Goal: Find specific page/section: Find specific page/section

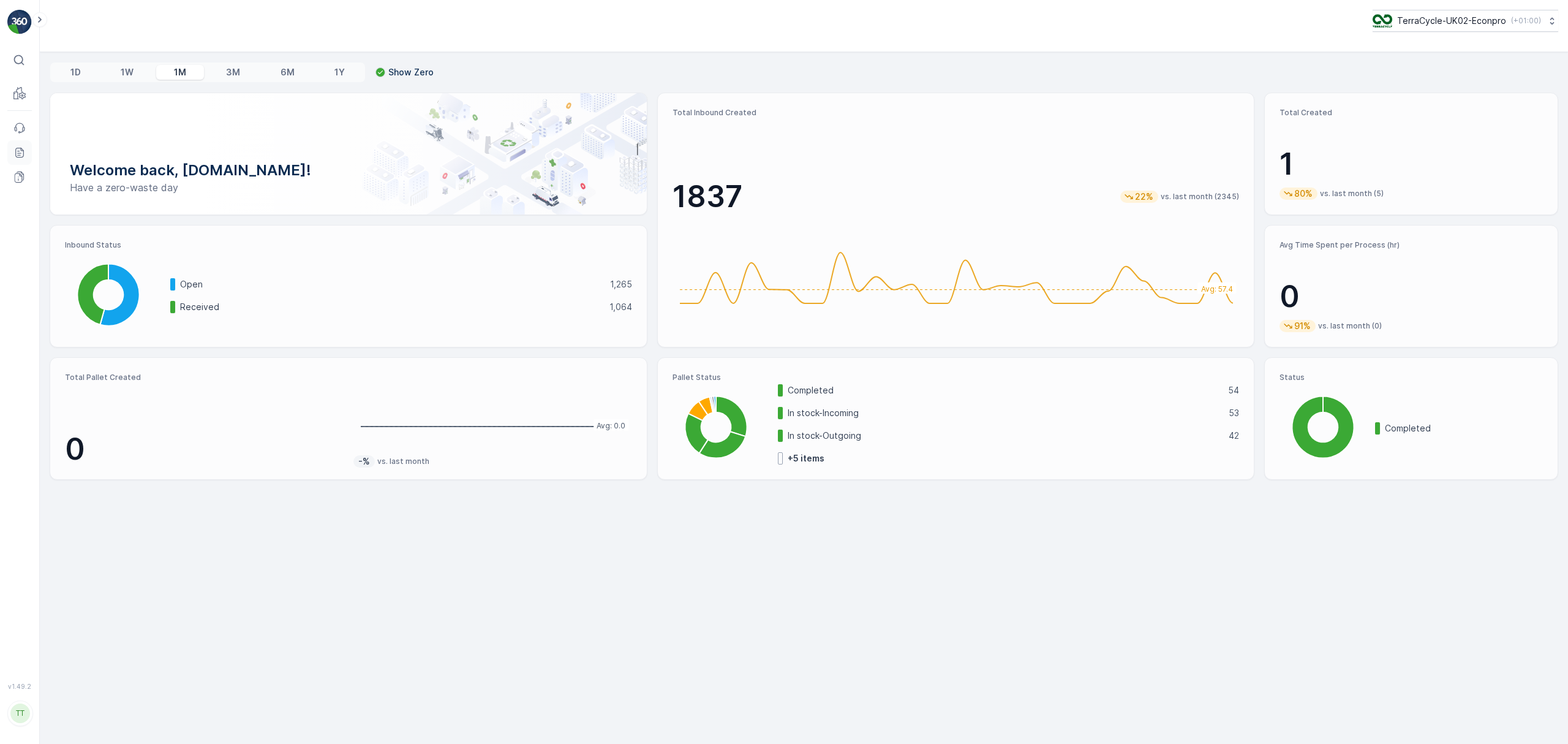
click at [17, 155] on icon at bounding box center [19, 152] width 13 height 13
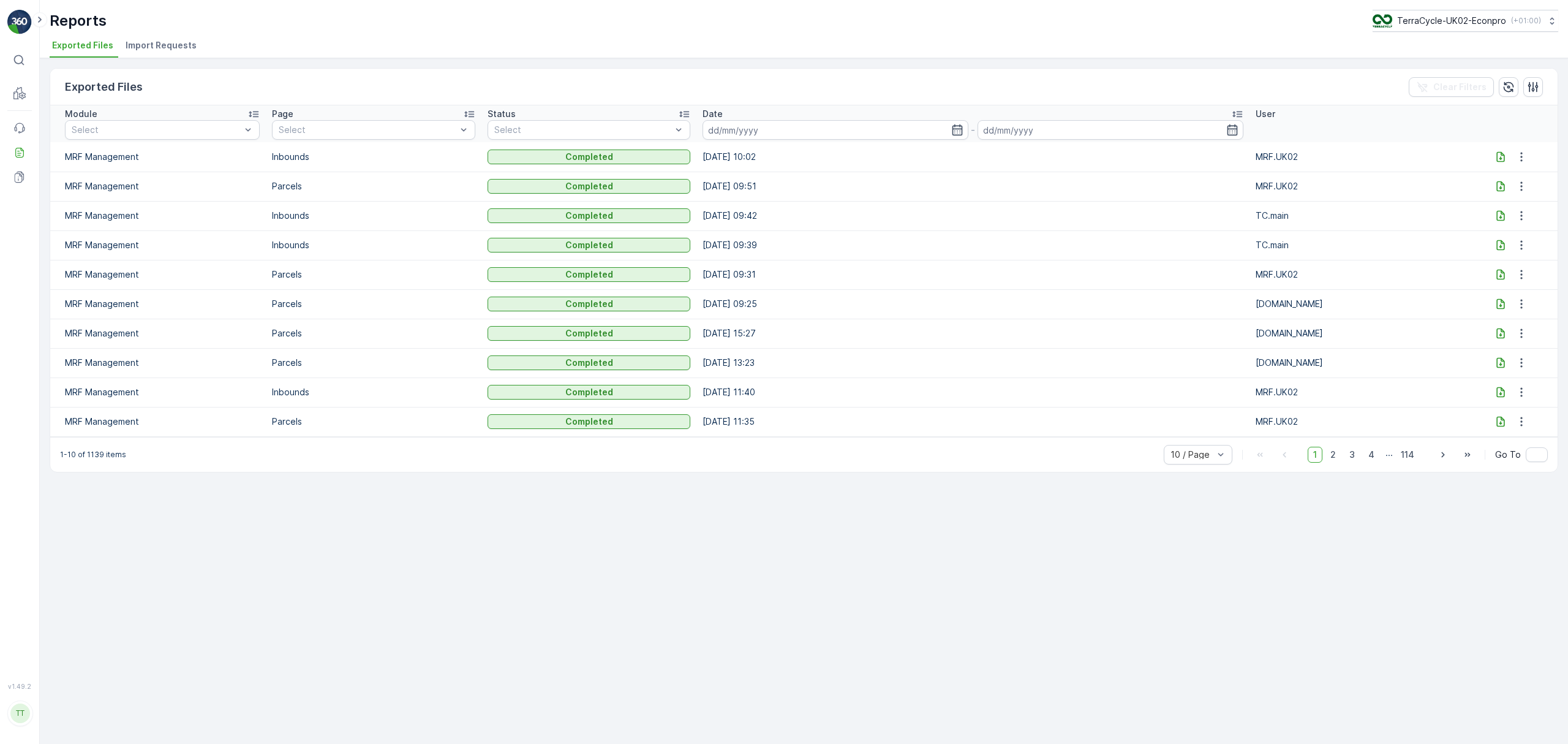
click at [1497, 333] on icon at bounding box center [1501, 334] width 8 height 11
click at [1461, 20] on p "TerraCycle-UK02-Econpro" at bounding box center [1451, 21] width 109 height 13
type input "es"
click at [1448, 69] on span "TerraCycle-ES-MRF" at bounding box center [1448, 75] width 137 height 13
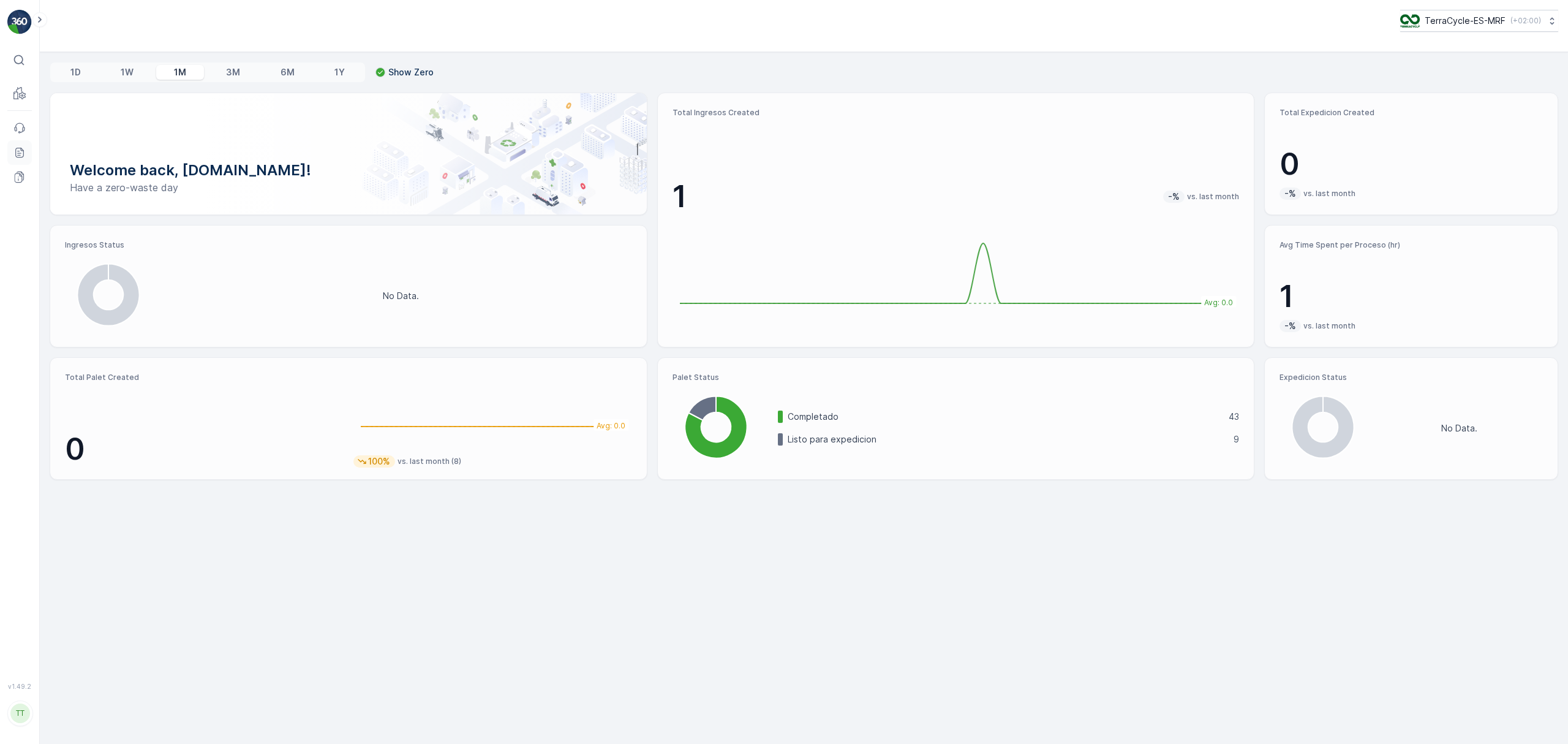
click at [22, 155] on icon at bounding box center [19, 152] width 13 height 13
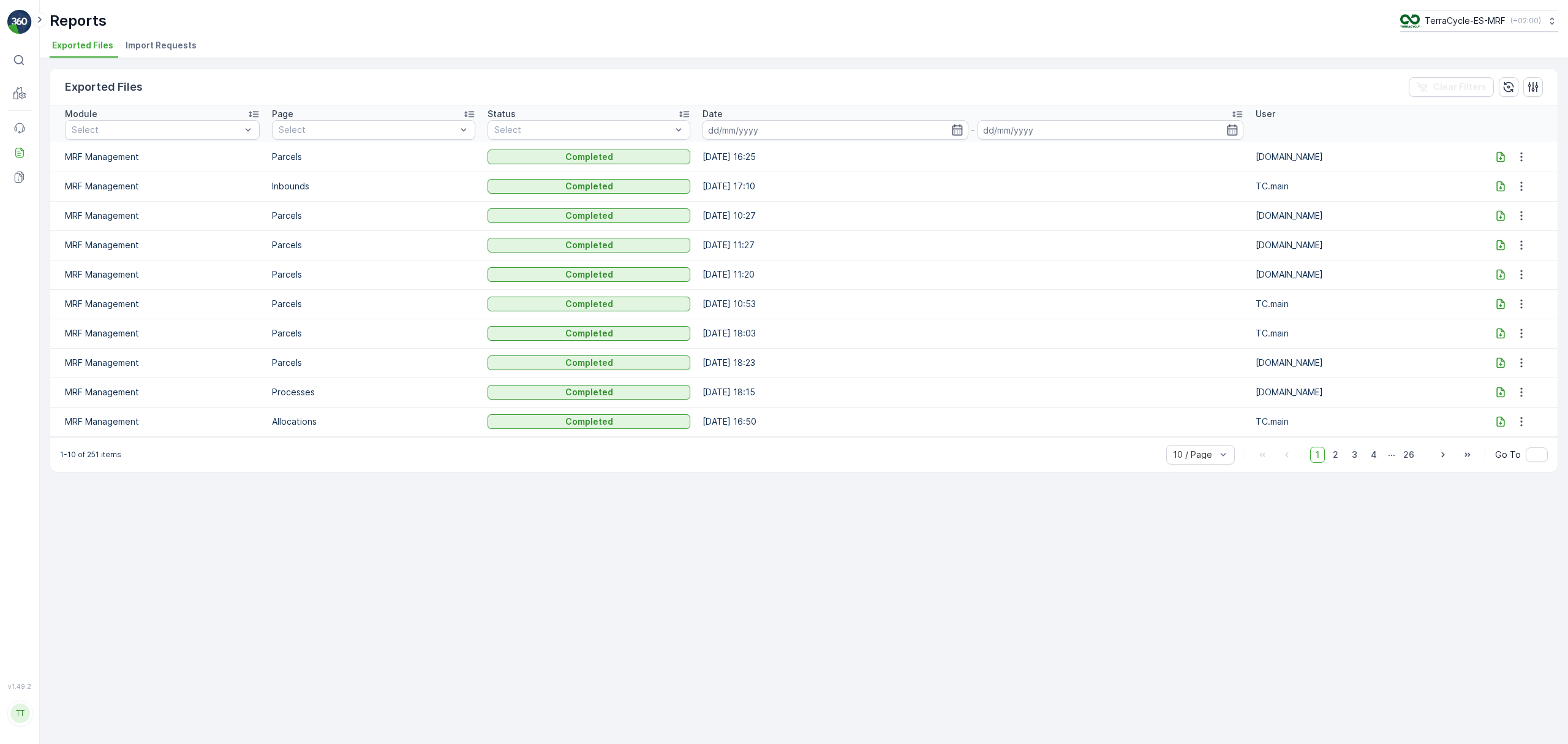
click at [1500, 158] on icon at bounding box center [1501, 156] width 8 height 11
drag, startPoint x: 1142, startPoint y: 40, endPoint x: 1199, endPoint y: 31, distance: 57.7
click at [1142, 40] on ul "Exported Files Import Requests" at bounding box center [799, 47] width 1499 height 21
click at [1424, 22] on p "TerraCycle-ES-MRF" at bounding box center [1464, 21] width 81 height 13
type input "fr"
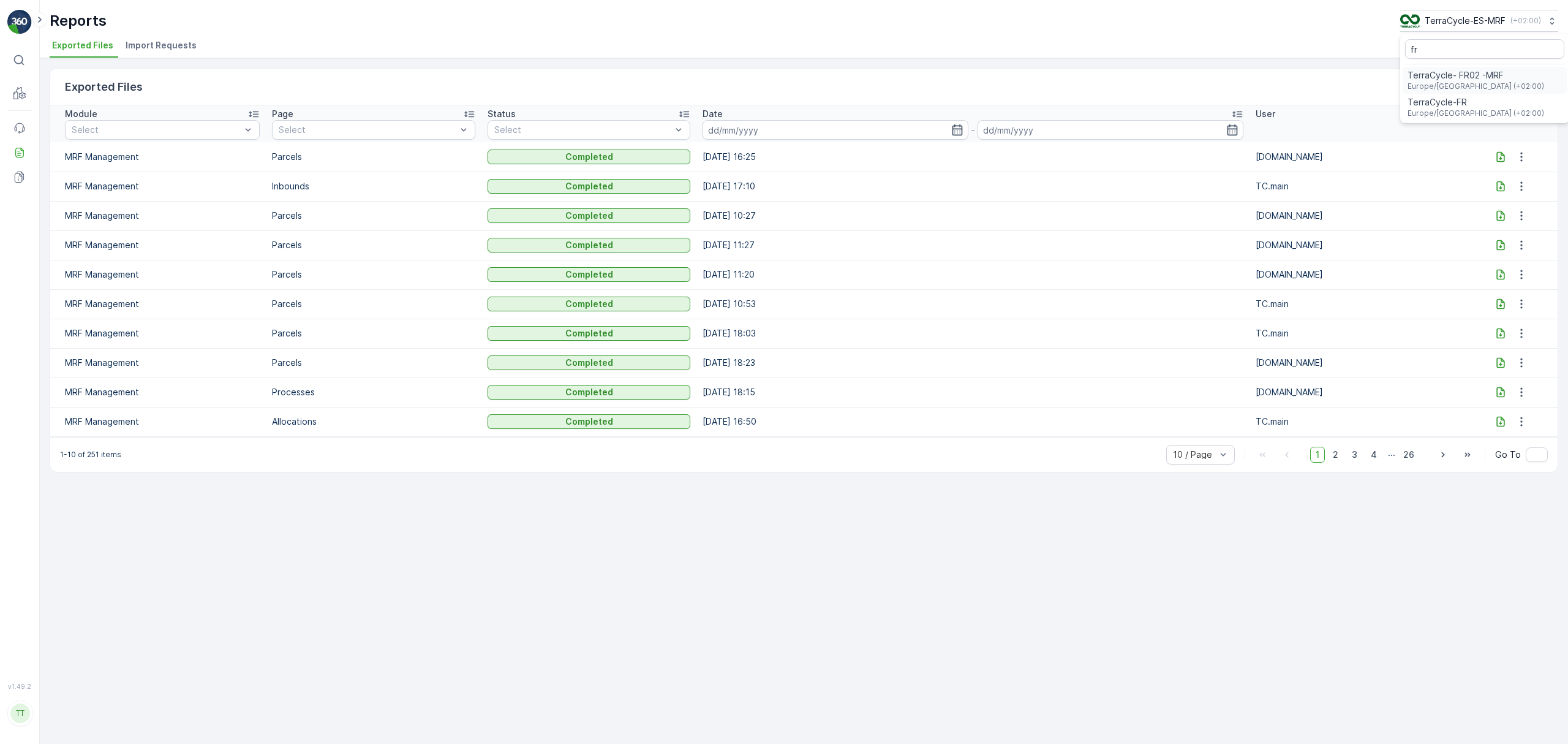
click at [1441, 76] on span "TerraCycle- FR02 -MRF" at bounding box center [1476, 75] width 137 height 13
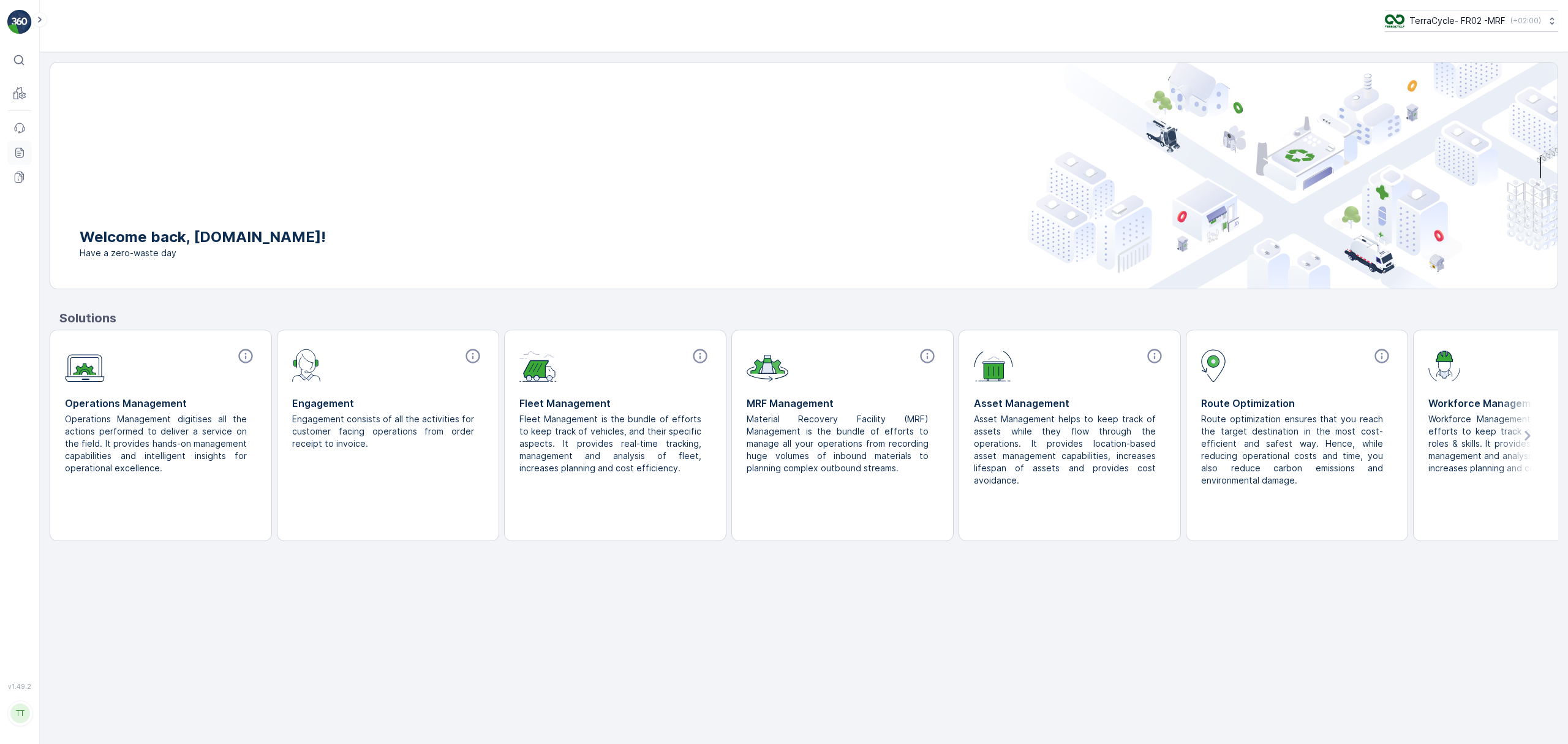
click at [21, 154] on icon at bounding box center [19, 152] width 13 height 13
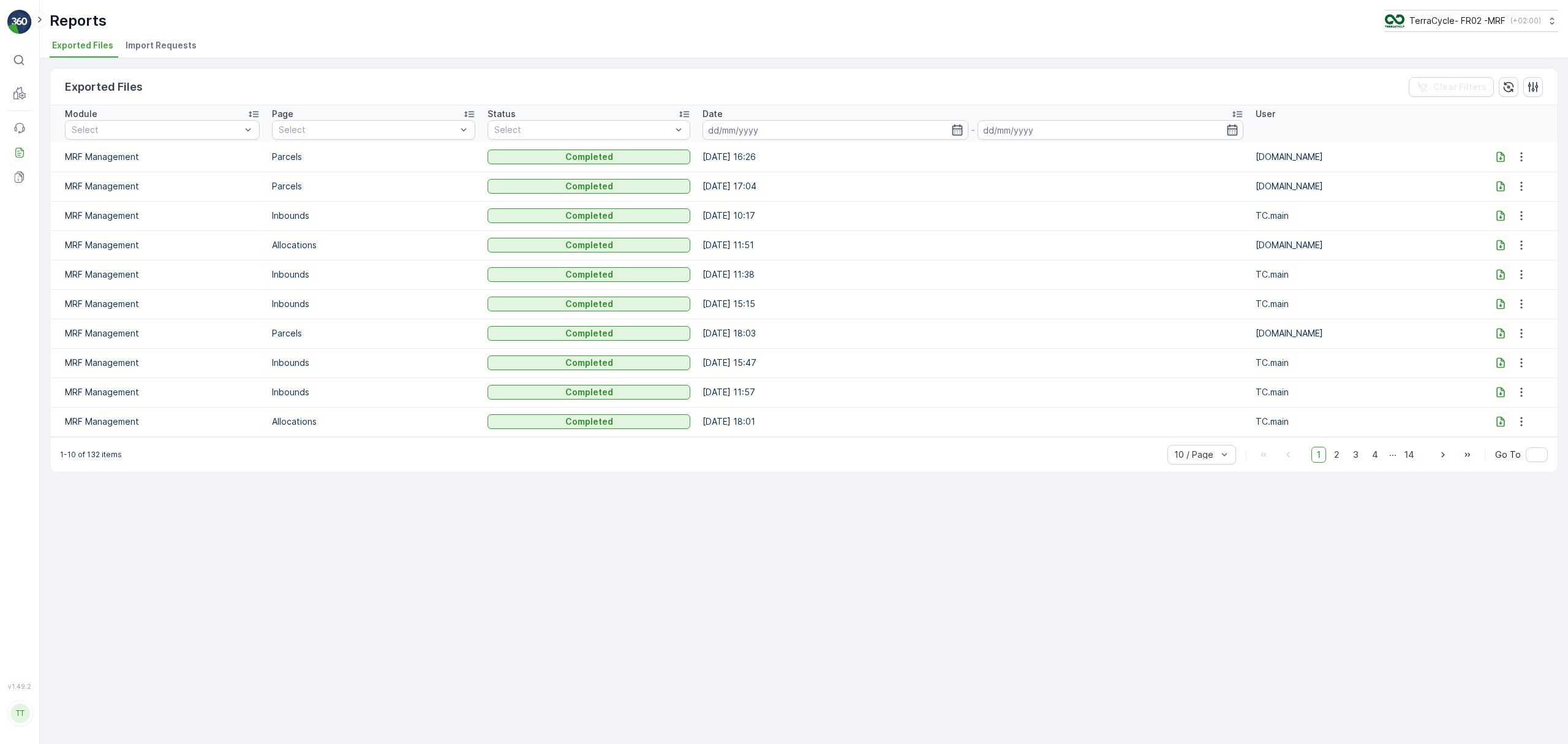
click at [1497, 157] on icon at bounding box center [1501, 156] width 8 height 11
click at [1498, 14] on p "TerraCycle- FR02 -MRF" at bounding box center [1456, 21] width 96 height 13
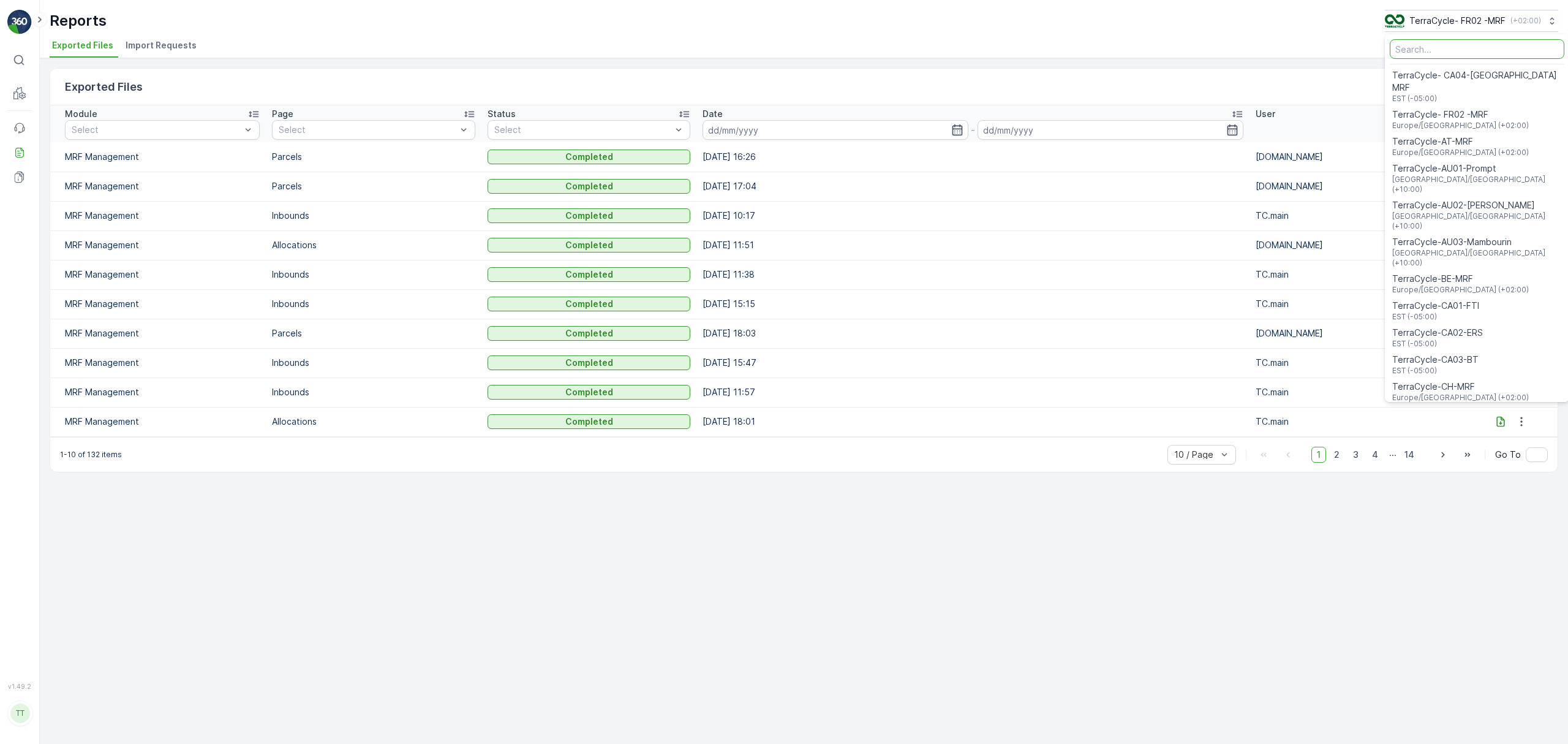
click at [1480, 52] on input "Menu" at bounding box center [1477, 49] width 174 height 19
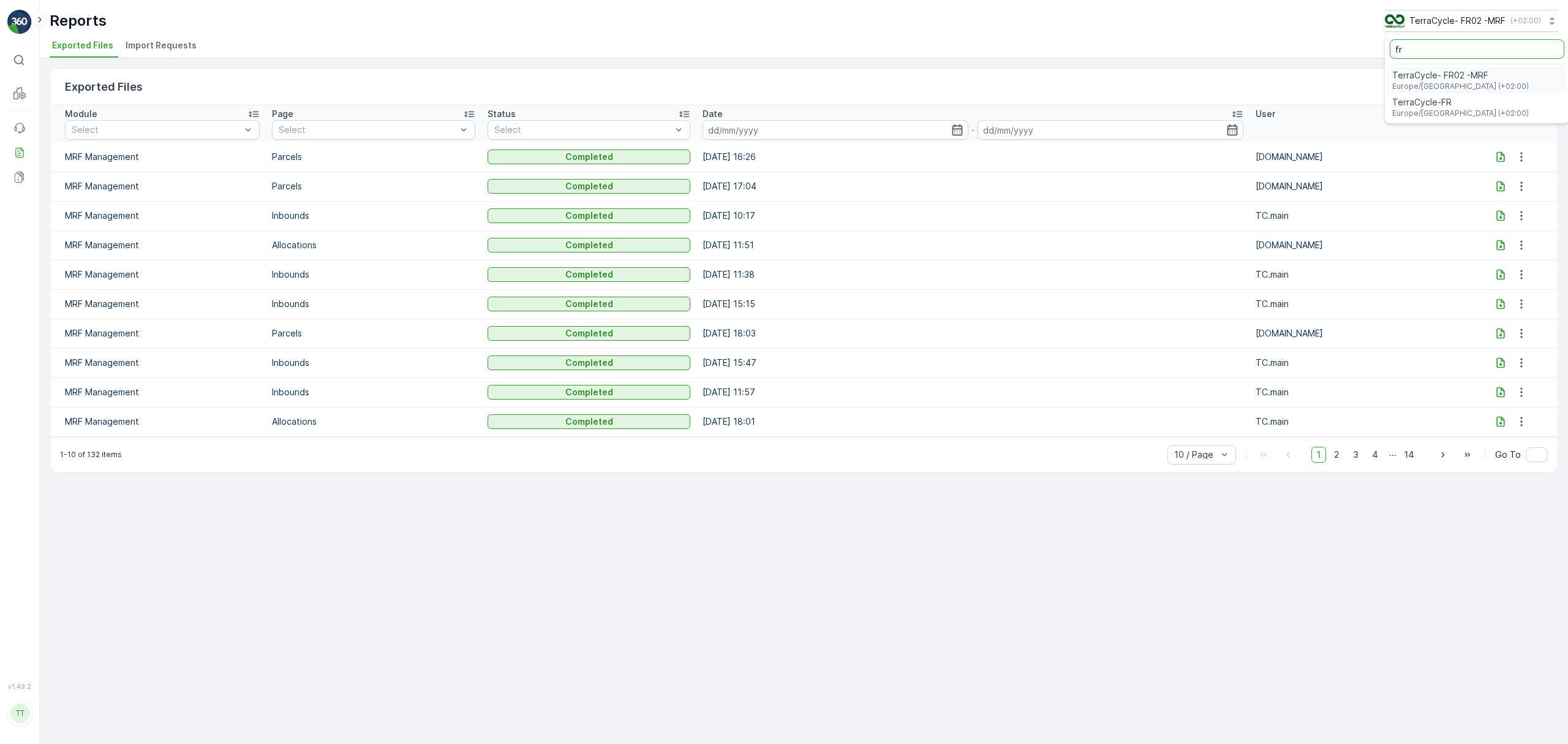
type input "fr"
click at [1453, 104] on span "TerraCycle-FR" at bounding box center [1461, 102] width 137 height 13
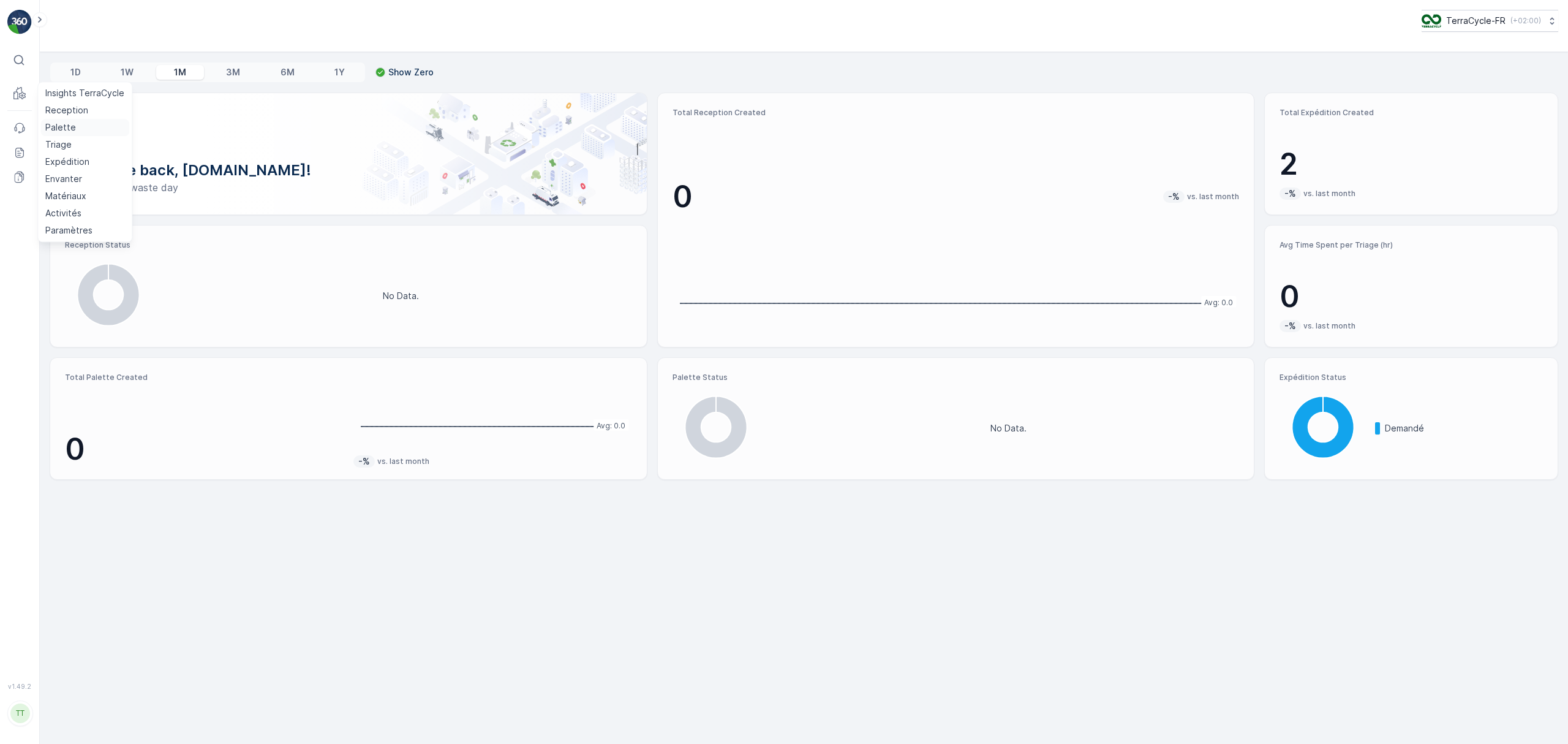
click at [60, 125] on p "Palette" at bounding box center [60, 127] width 31 height 13
